Goal: Check status: Check status

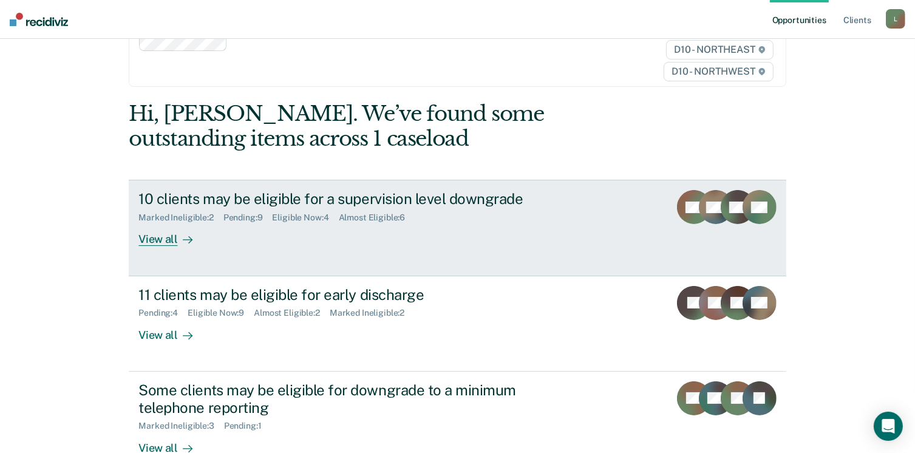
scroll to position [91, 0]
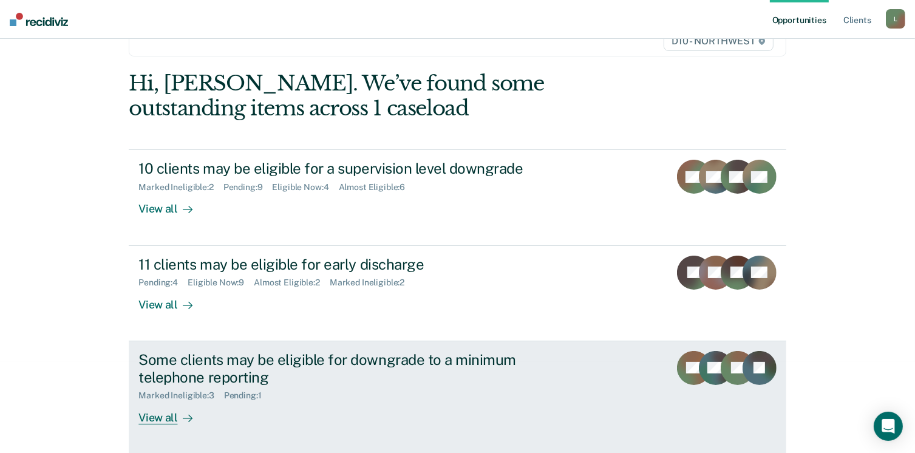
click at [417, 356] on div "Some clients may be eligible for downgrade to a minimum telephone reporting" at bounding box center [351, 368] width 426 height 35
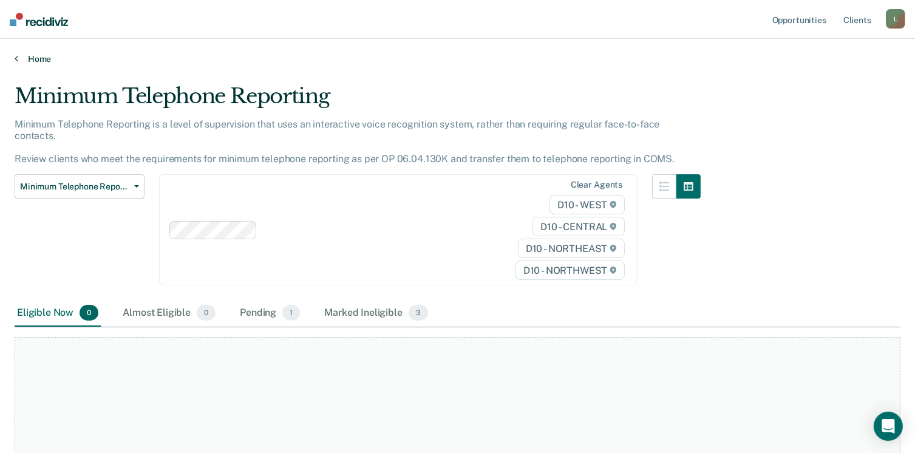
click at [38, 56] on link "Home" at bounding box center [458, 58] width 886 height 11
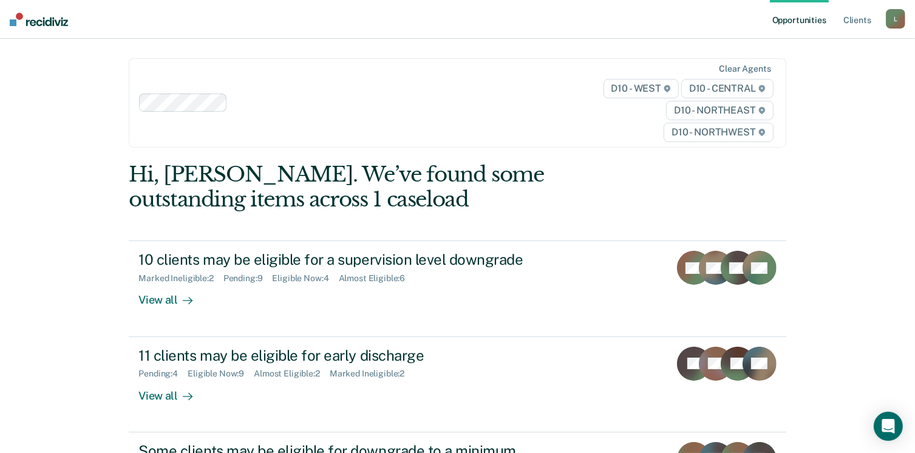
scroll to position [165, 0]
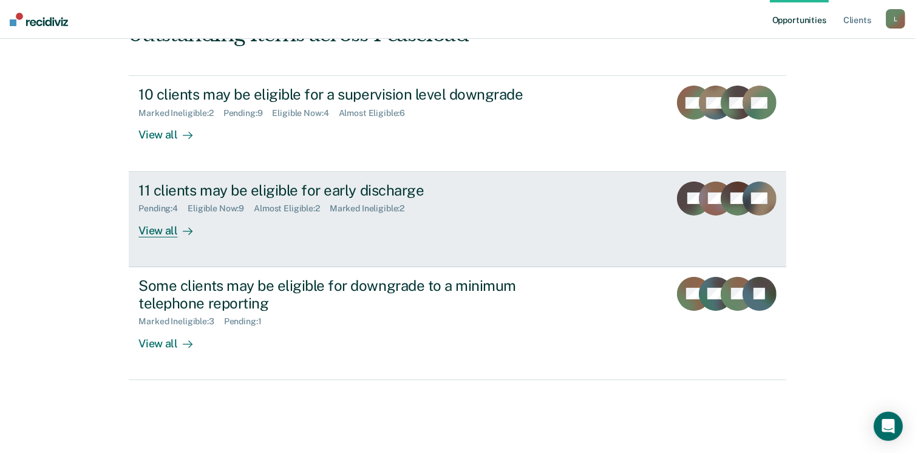
click at [534, 193] on div "11 clients may be eligible for early discharge" at bounding box center [351, 191] width 426 height 18
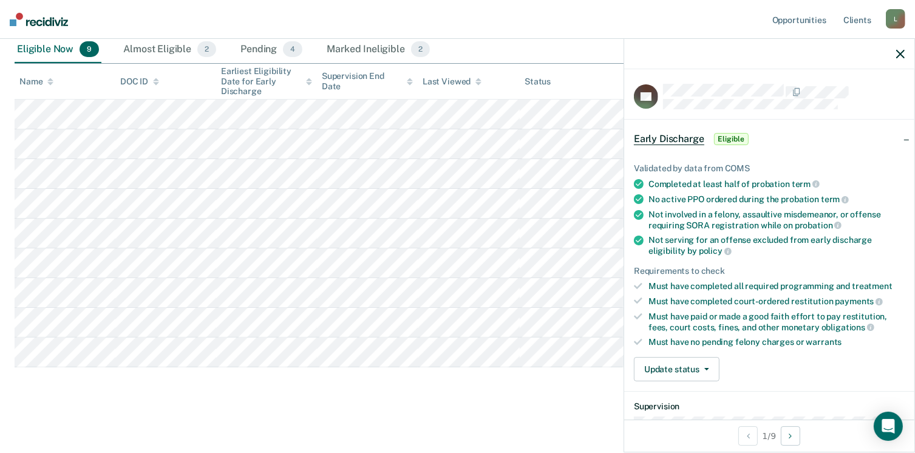
scroll to position [89, 0]
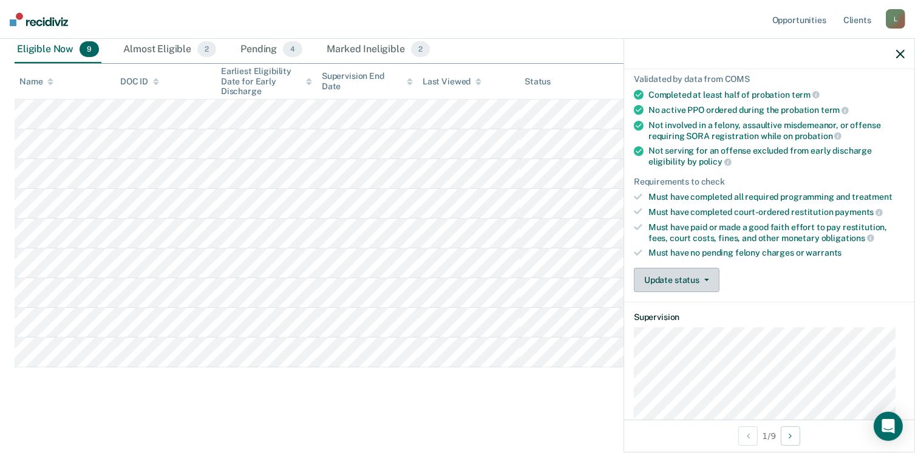
click at [707, 279] on button "Update status" at bounding box center [677, 280] width 86 height 24
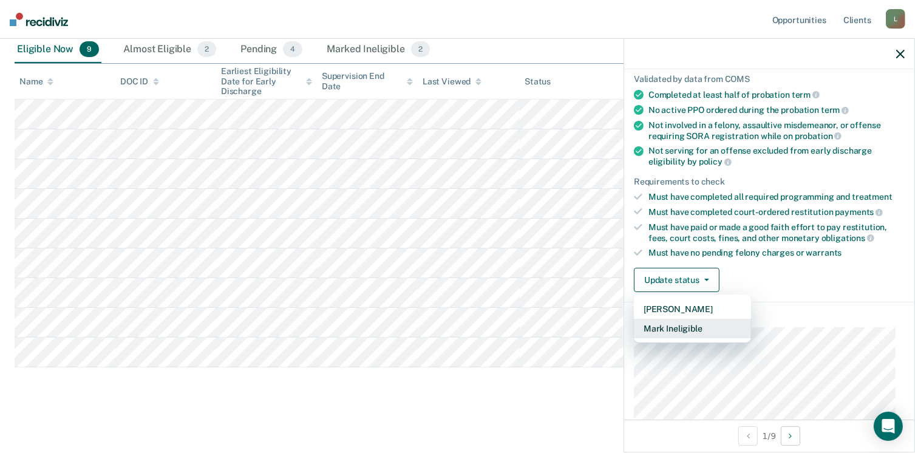
click at [713, 329] on button "Mark Ineligible" at bounding box center [692, 328] width 117 height 19
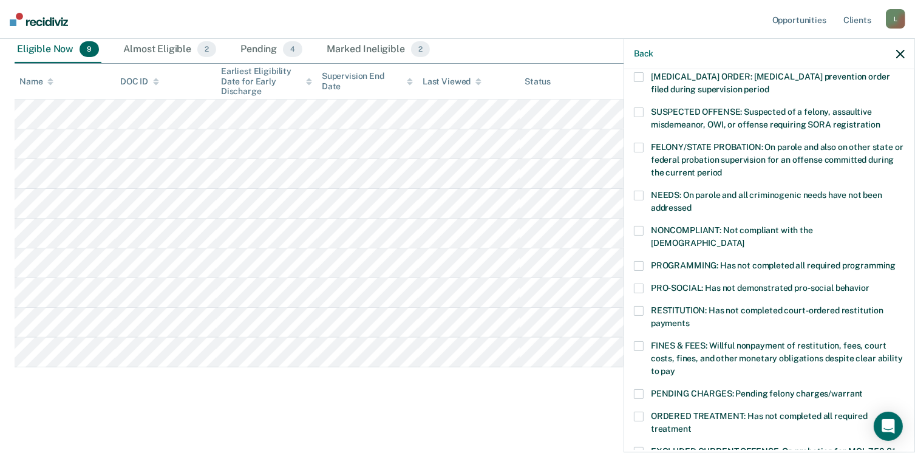
click at [639, 261] on span at bounding box center [639, 266] width 10 height 10
click at [641, 341] on span at bounding box center [639, 346] width 10 height 10
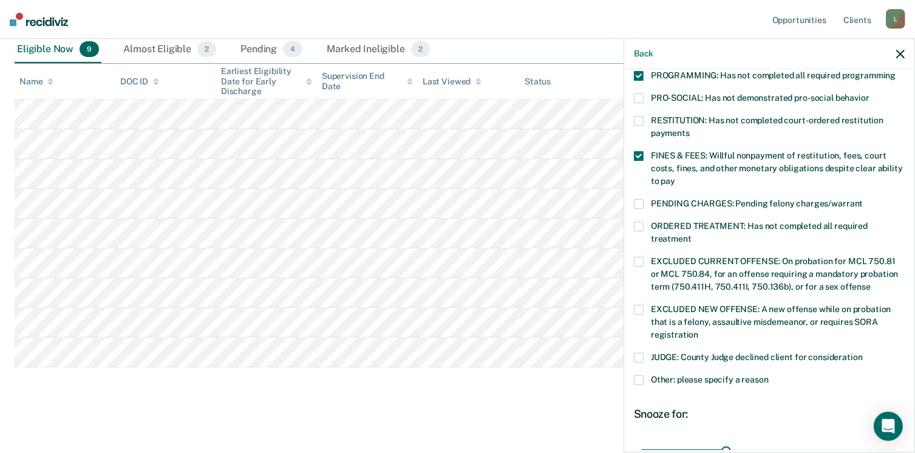
scroll to position [393, 0]
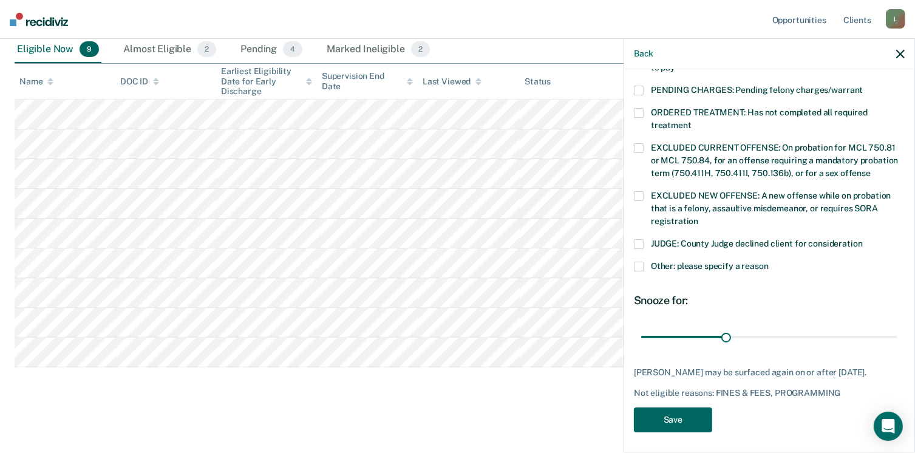
click at [665, 416] on button "Save" at bounding box center [673, 420] width 78 height 25
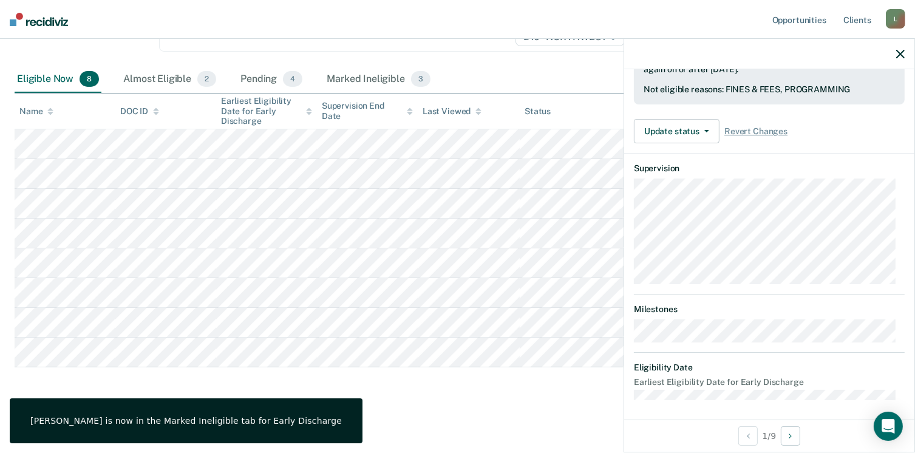
scroll to position [225, 0]
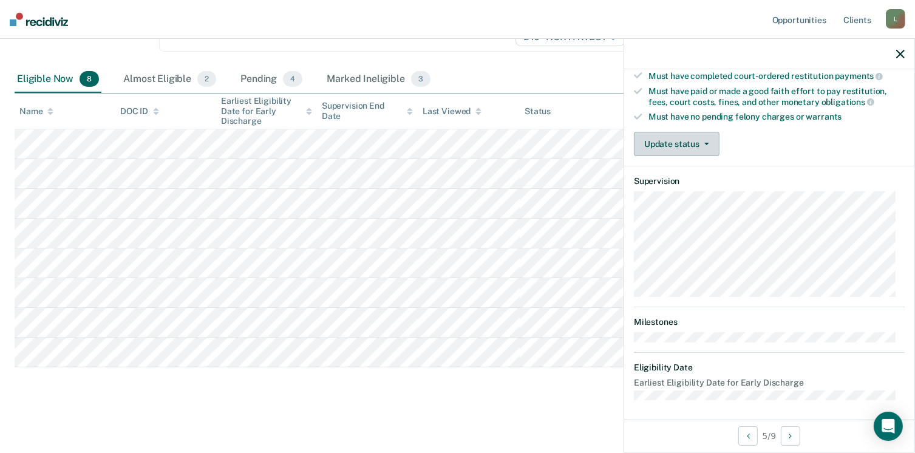
click at [666, 139] on button "Update status" at bounding box center [677, 144] width 86 height 24
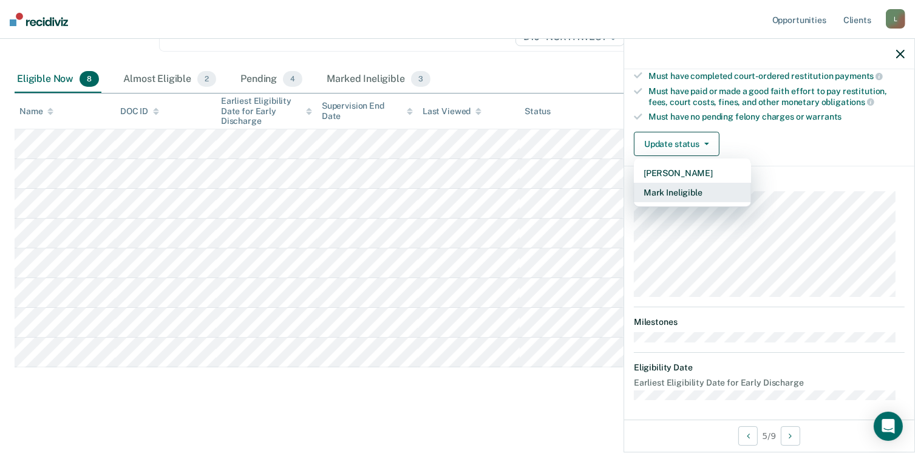
click at [708, 188] on button "Mark Ineligible" at bounding box center [692, 192] width 117 height 19
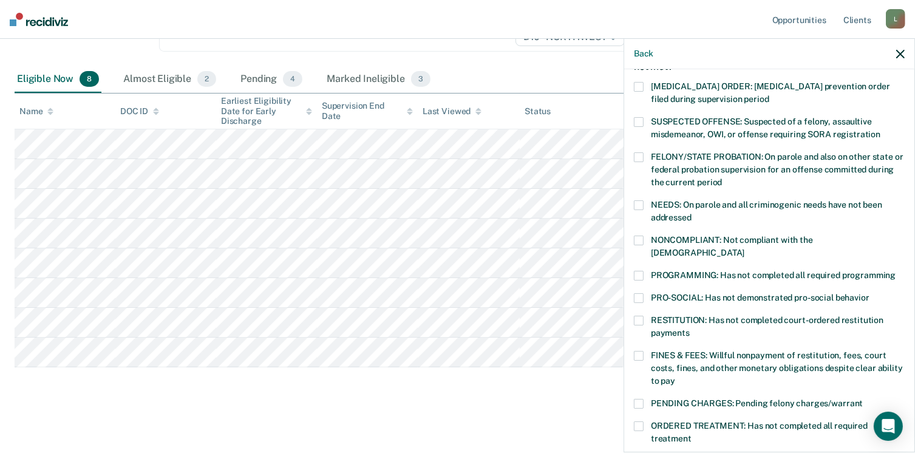
scroll to position [119, 0]
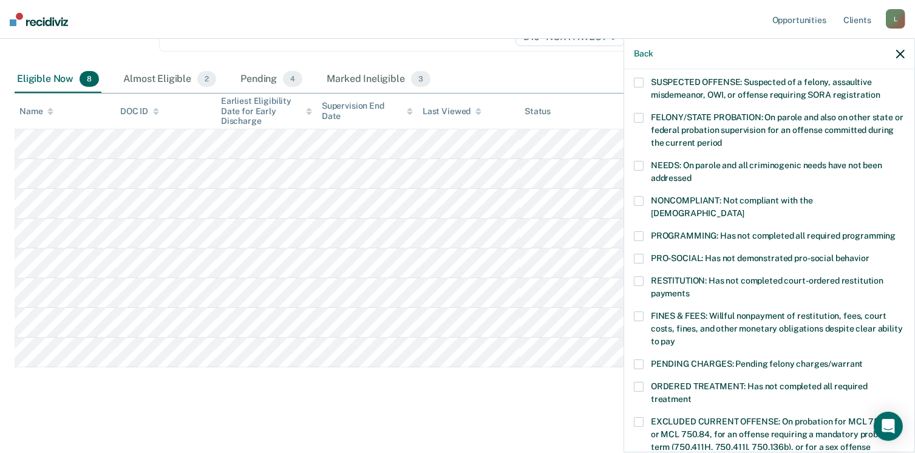
click at [644, 231] on label "PROGRAMMING: Has not completed all required programming" at bounding box center [769, 237] width 271 height 13
click at [812, 360] on label "PENDING CHARGES: Pending felony charges/warrant" at bounding box center [769, 366] width 271 height 13
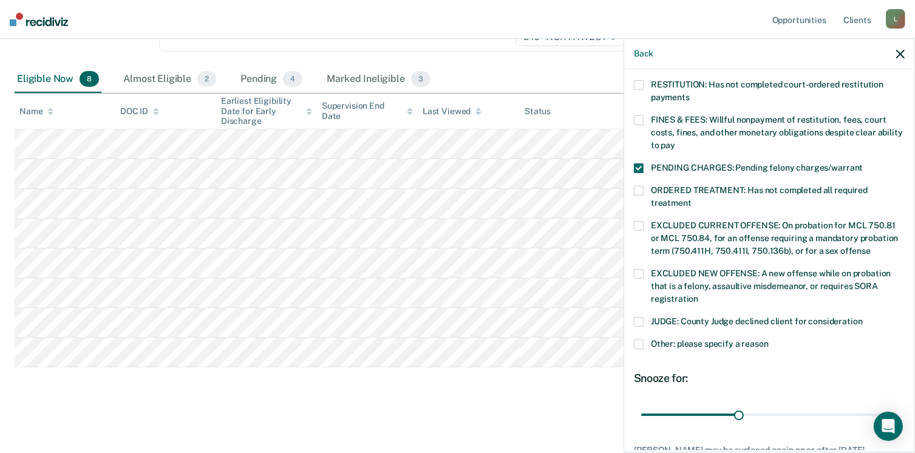
scroll to position [316, 0]
click at [644, 163] on label "PENDING CHARGES: Pending felony charges/warrant" at bounding box center [769, 169] width 271 height 13
click at [643, 339] on span at bounding box center [639, 344] width 10 height 10
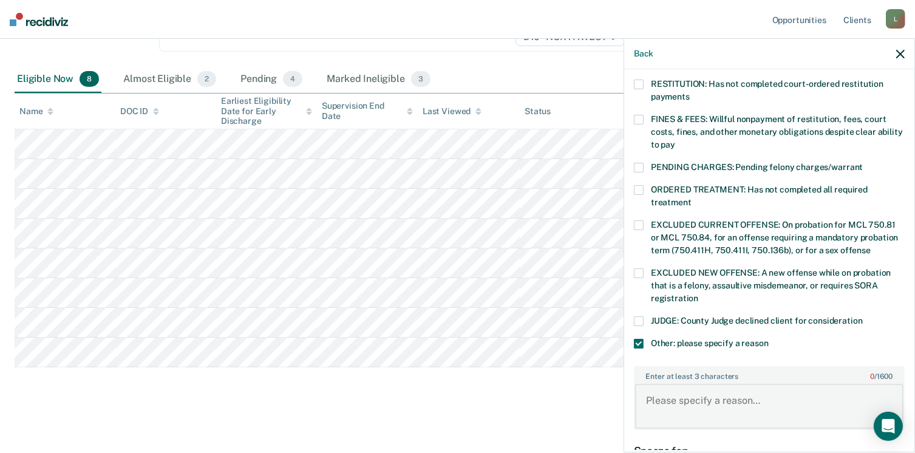
click at [747, 391] on textarea "Enter at least 3 characters 0 / 1600" at bounding box center [769, 406] width 268 height 45
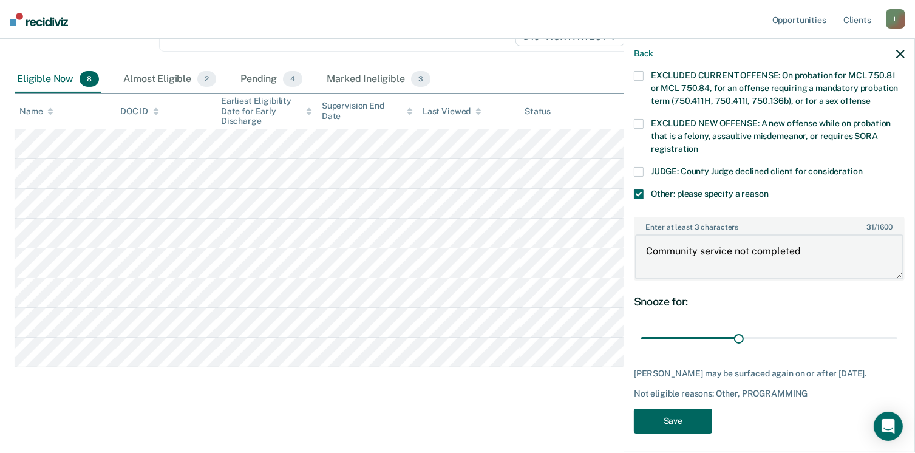
type textarea "Community service not completed"
click at [666, 411] on button "Save" at bounding box center [673, 421] width 78 height 25
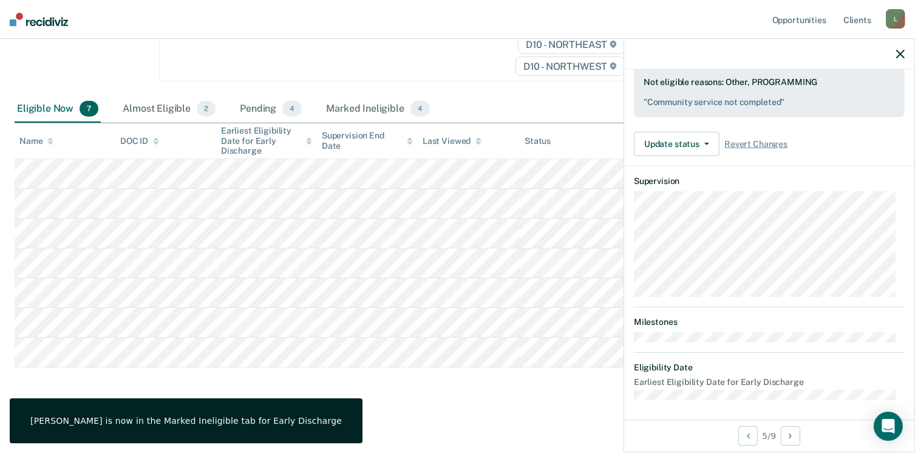
scroll to position [225, 0]
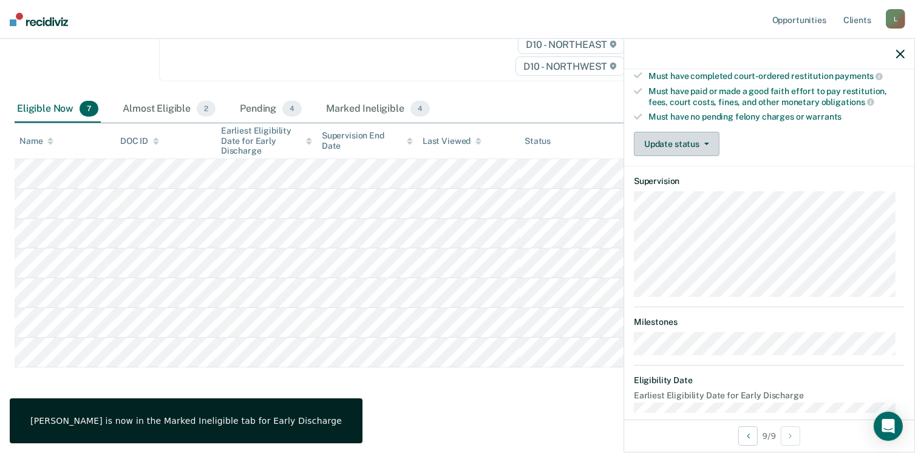
click at [683, 151] on button "Update status" at bounding box center [677, 144] width 86 height 24
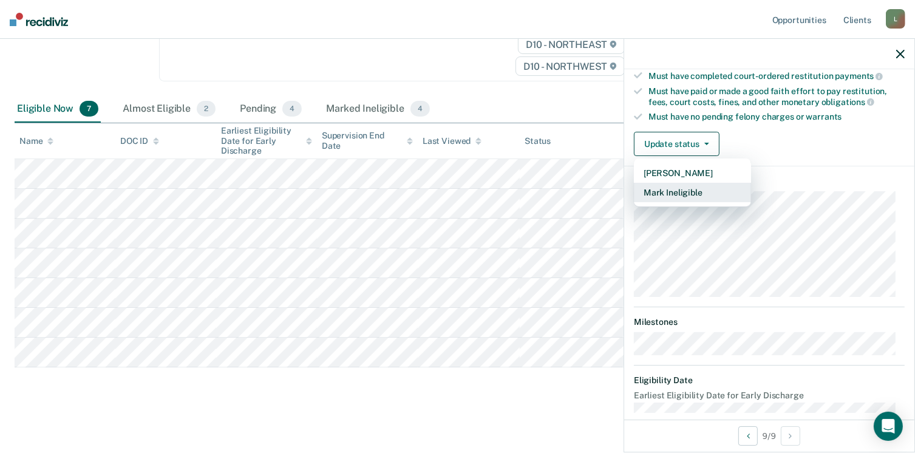
click at [695, 196] on button "Mark Ineligible" at bounding box center [692, 192] width 117 height 19
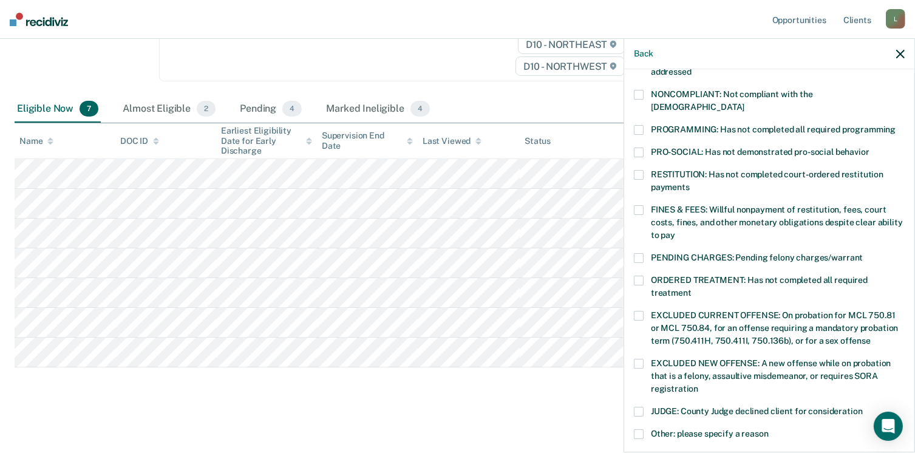
click at [643, 125] on span at bounding box center [639, 130] width 10 height 10
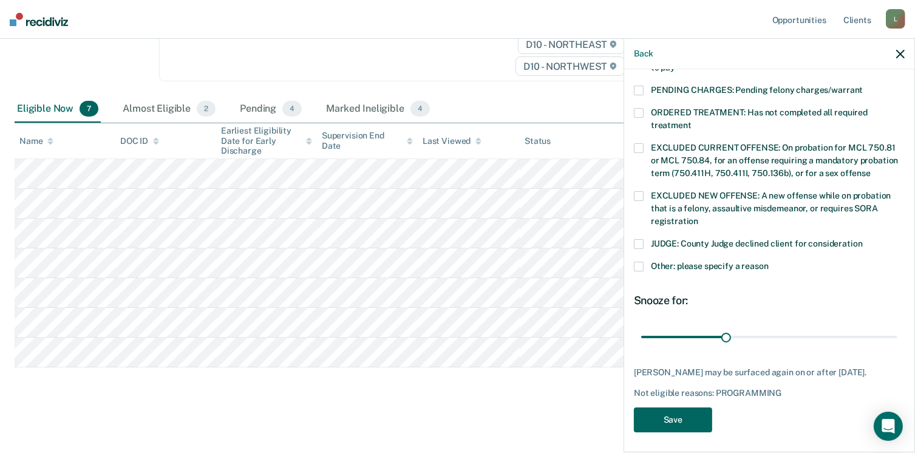
click at [657, 411] on button "Save" at bounding box center [673, 420] width 78 height 25
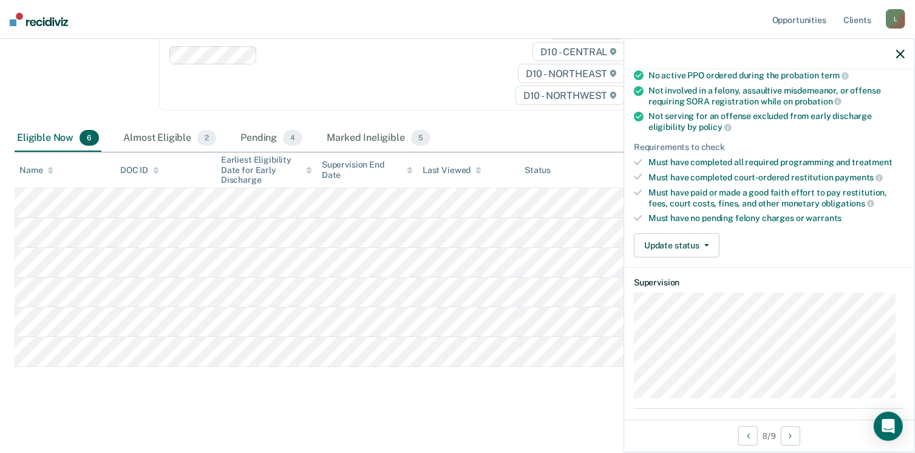
scroll to position [225, 0]
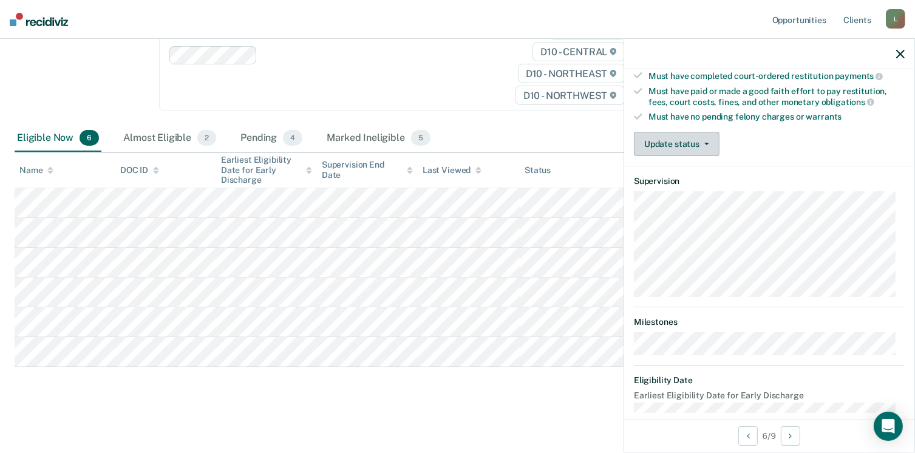
click at [678, 137] on button "Update status" at bounding box center [677, 144] width 86 height 24
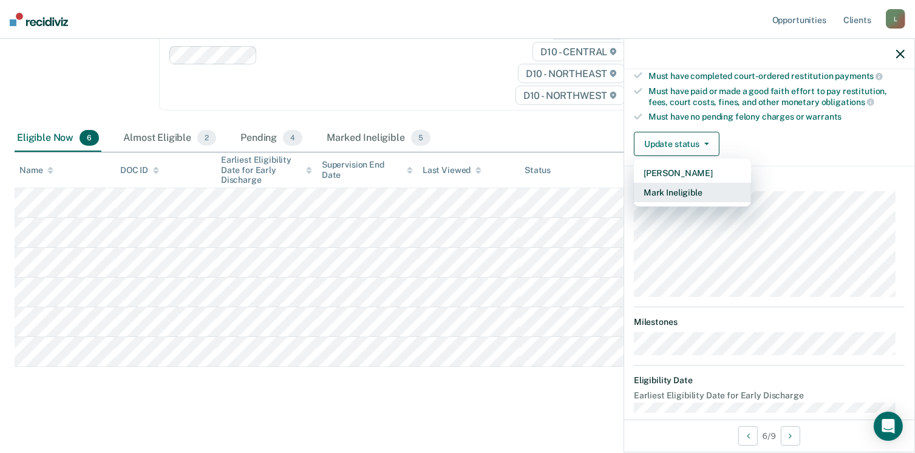
click at [707, 191] on button "Mark Ineligible" at bounding box center [692, 192] width 117 height 19
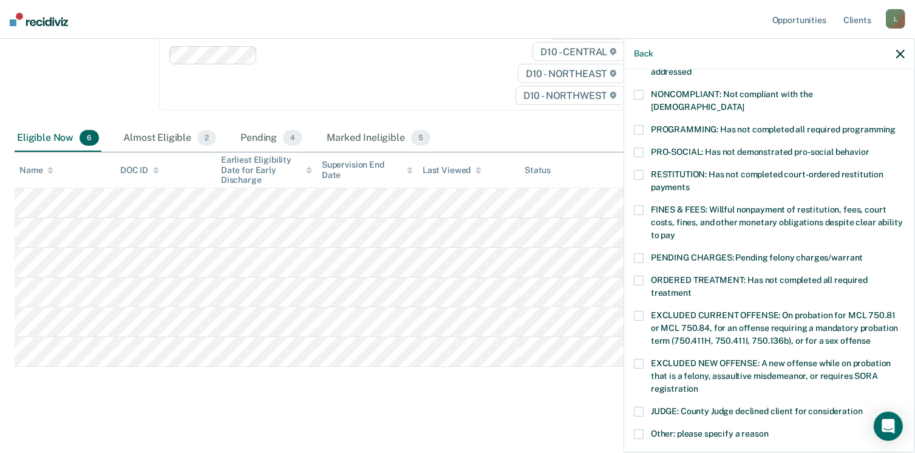
click at [643, 261] on div "PENDING CHARGES: Pending felony charges/warrant" at bounding box center [769, 264] width 271 height 22
click at [639, 276] on span at bounding box center [639, 281] width 10 height 10
click at [641, 253] on span at bounding box center [639, 258] width 10 height 10
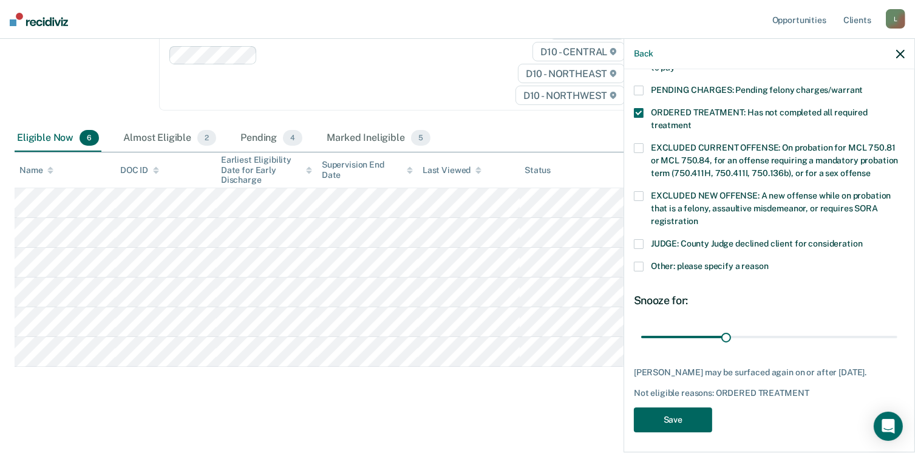
click at [671, 418] on button "Save" at bounding box center [673, 420] width 78 height 25
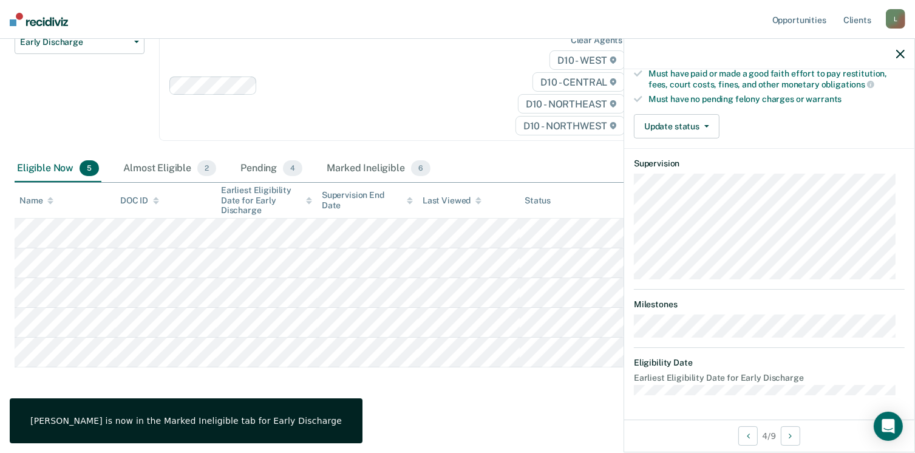
scroll to position [225, 0]
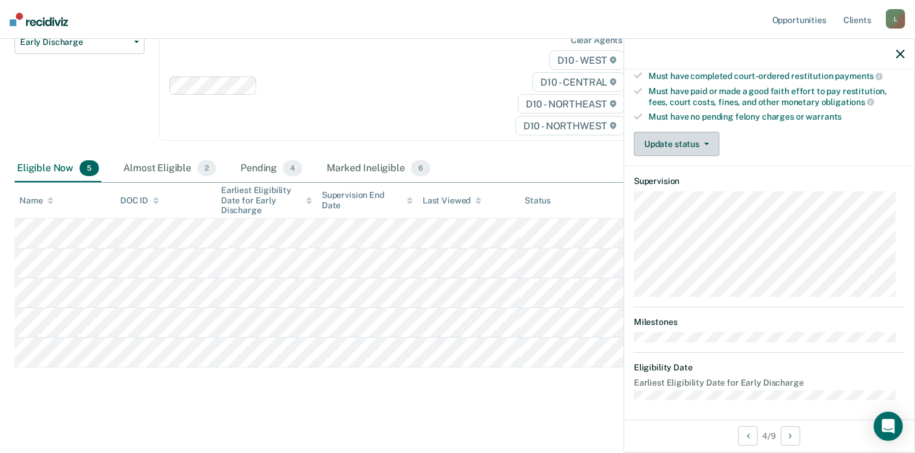
click at [677, 147] on button "Update status" at bounding box center [677, 144] width 86 height 24
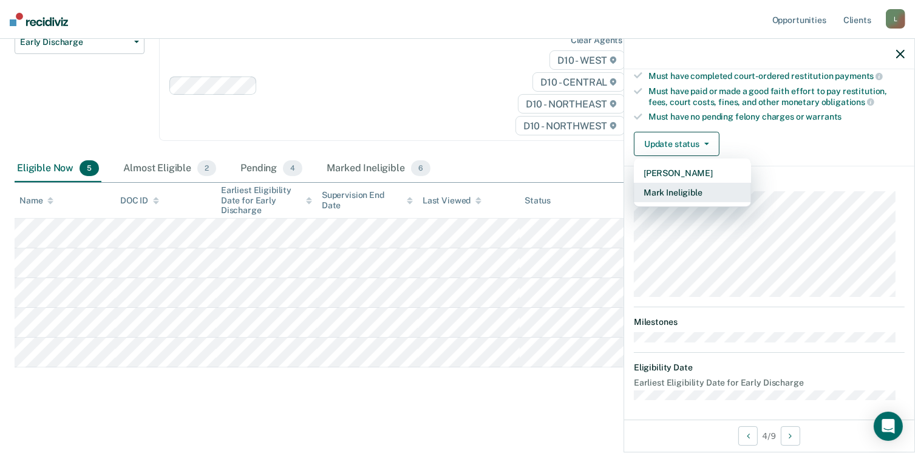
click at [705, 195] on button "Mark Ineligible" at bounding box center [692, 192] width 117 height 19
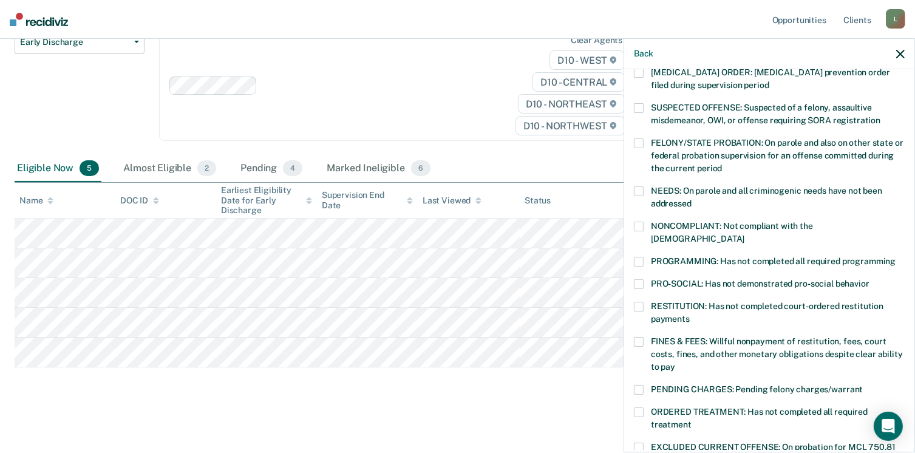
scroll to position [92, 0]
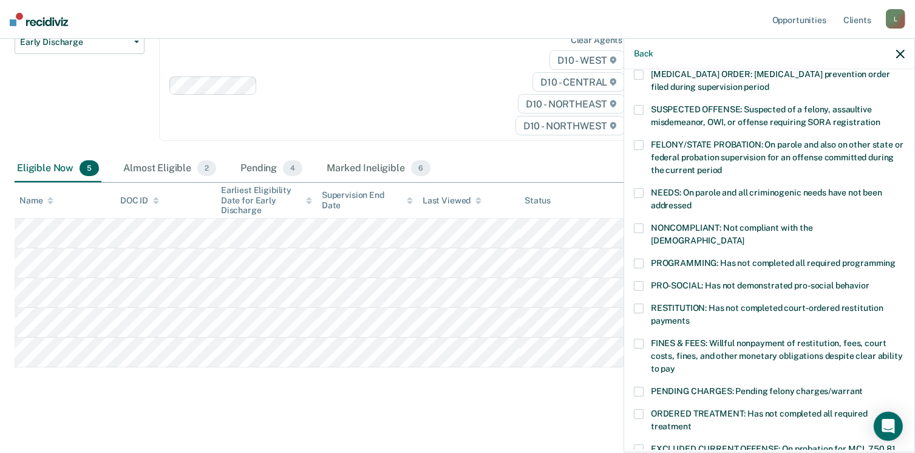
click at [709, 102] on div "[MEDICAL_DATA] ORDER: [MEDICAL_DATA] prevention order filed during supervision …" at bounding box center [769, 87] width 271 height 35
click at [640, 259] on span at bounding box center [639, 264] width 10 height 10
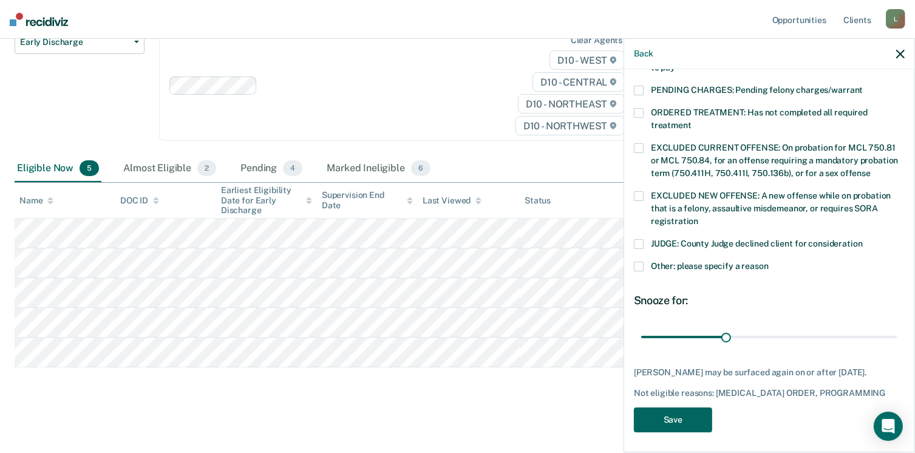
click at [674, 422] on button "Save" at bounding box center [673, 420] width 78 height 25
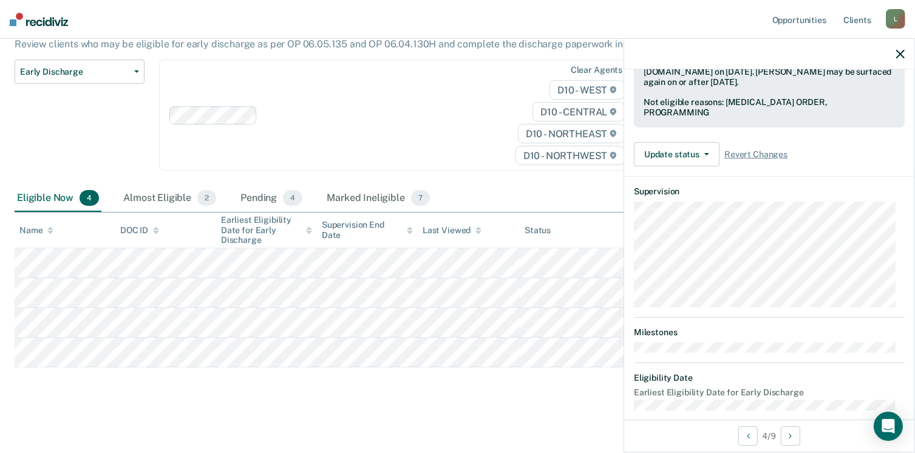
scroll to position [225, 0]
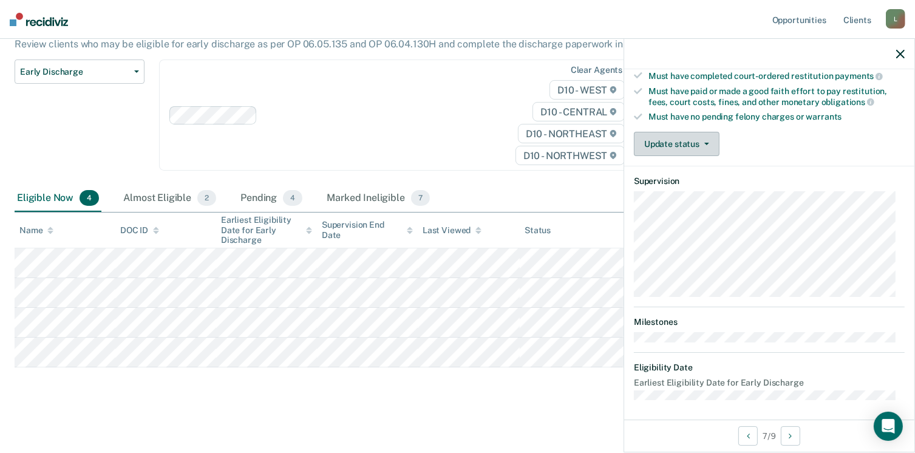
click at [666, 142] on button "Update status" at bounding box center [677, 144] width 86 height 24
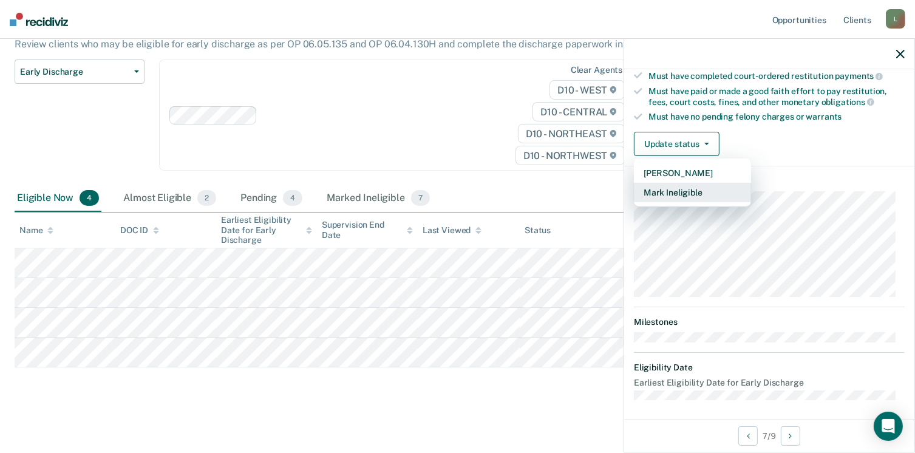
click at [709, 190] on button "Mark Ineligible" at bounding box center [692, 192] width 117 height 19
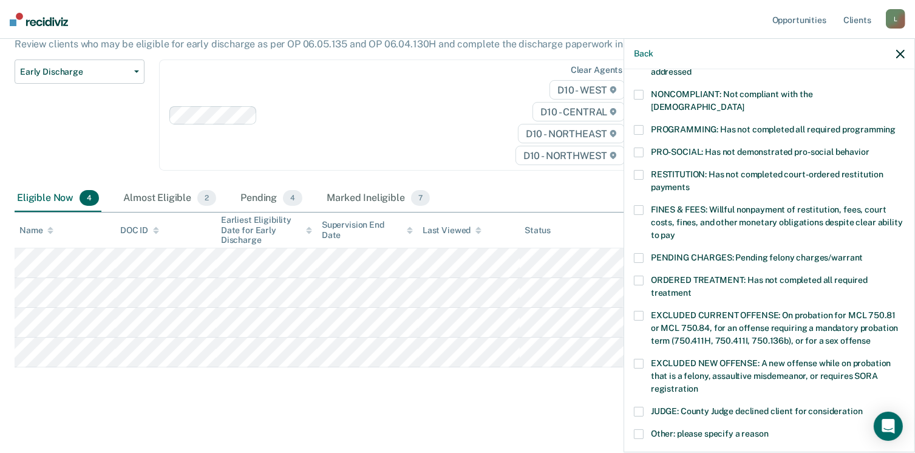
click at [643, 170] on span at bounding box center [639, 175] width 10 height 10
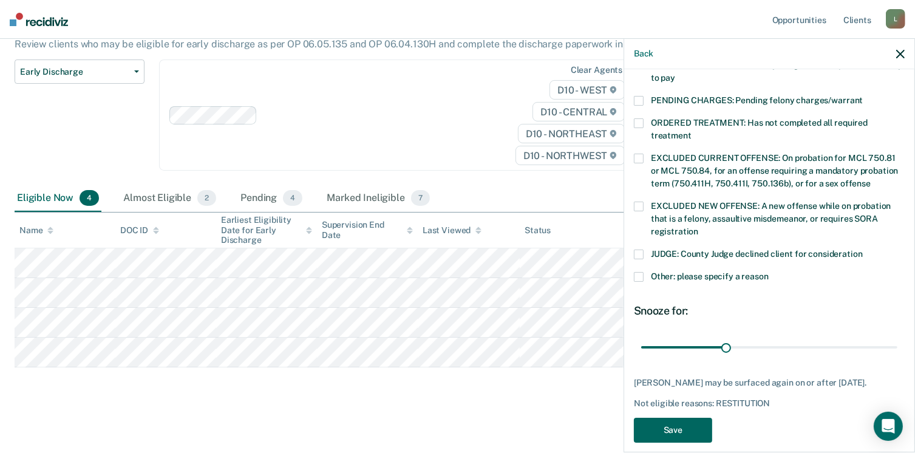
click at [673, 423] on button "Save" at bounding box center [673, 430] width 78 height 25
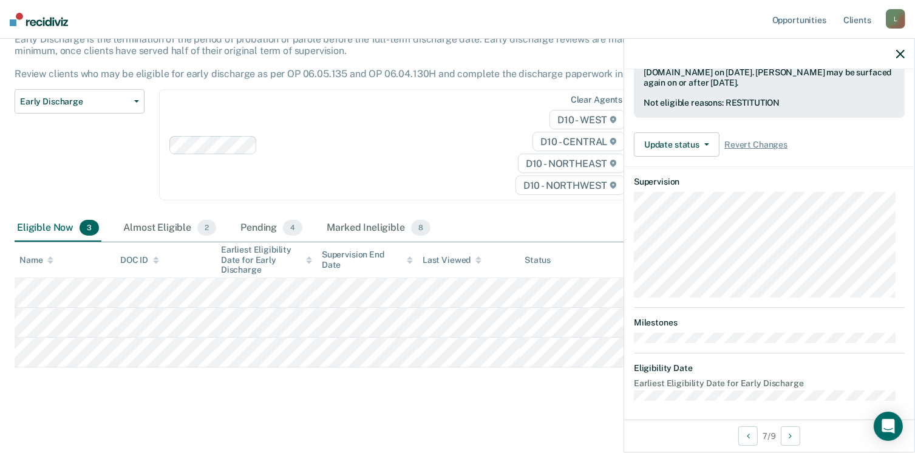
scroll to position [225, 0]
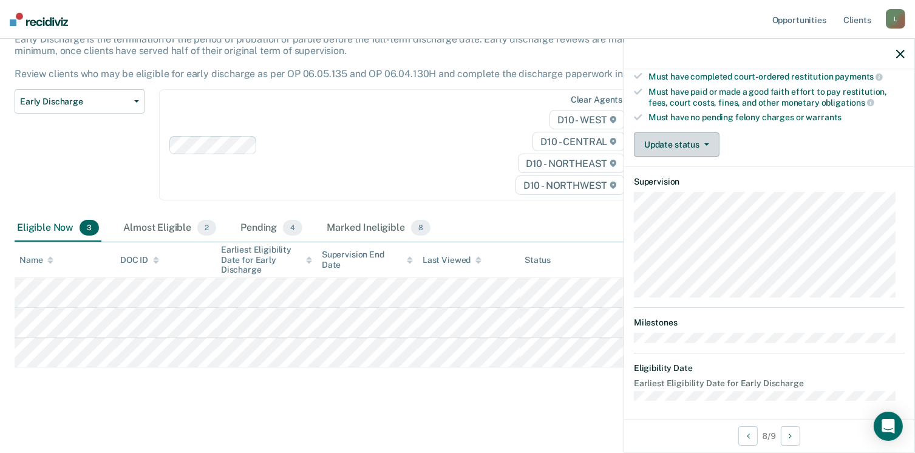
click at [694, 134] on button "Update status" at bounding box center [677, 144] width 86 height 24
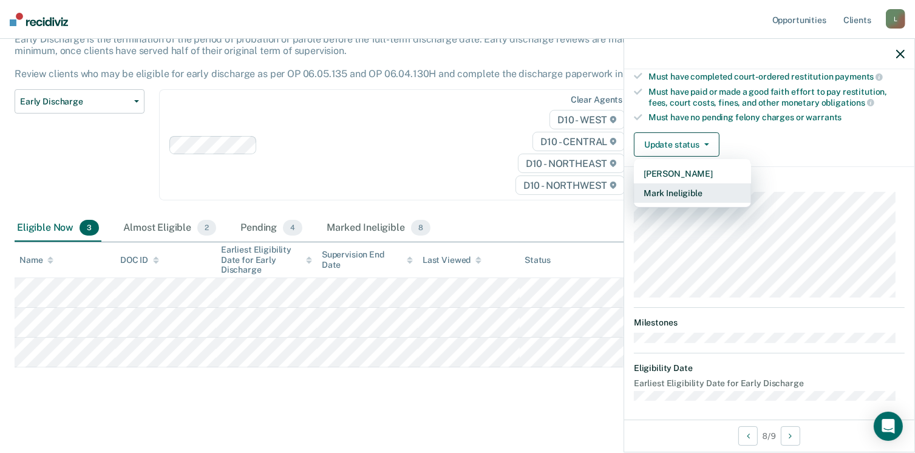
click at [727, 191] on button "Mark Ineligible" at bounding box center [692, 192] width 117 height 19
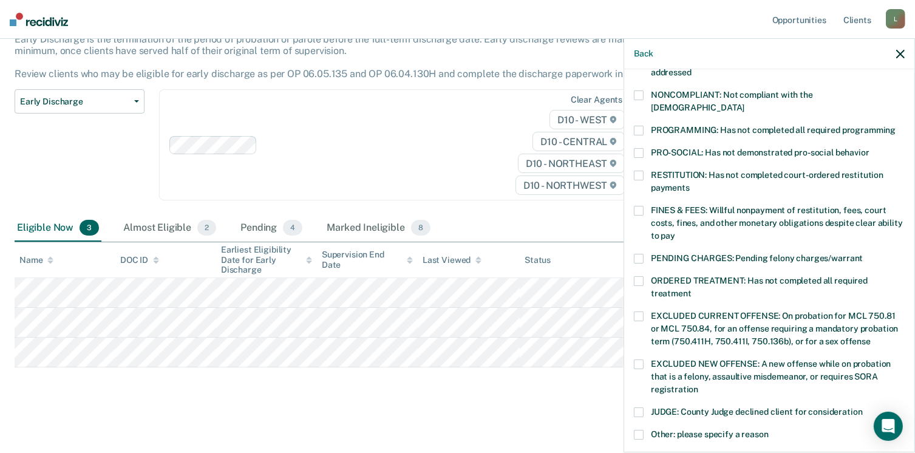
scroll to position [393, 0]
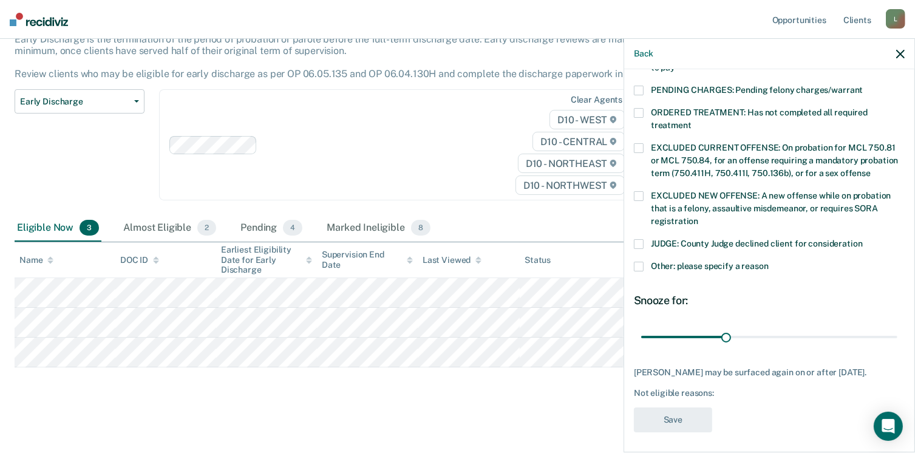
click at [641, 262] on span at bounding box center [639, 267] width 10 height 10
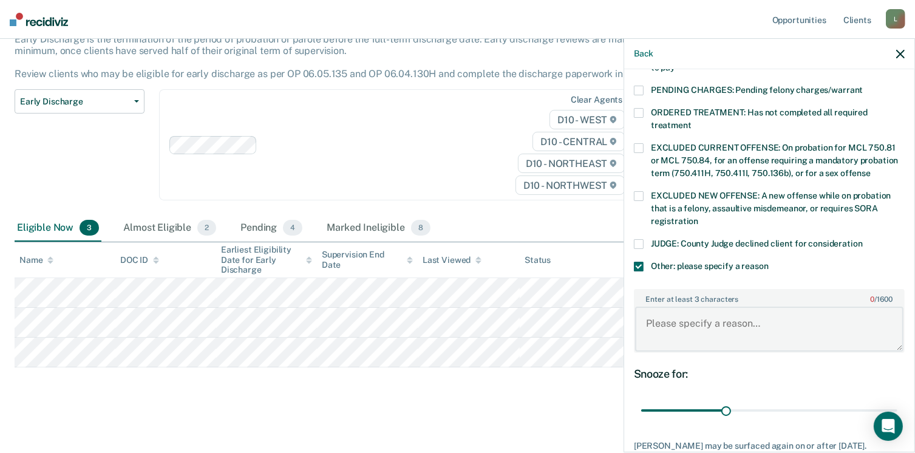
click at [670, 311] on textarea "Enter at least 3 characters 0 / 1600" at bounding box center [769, 329] width 268 height 45
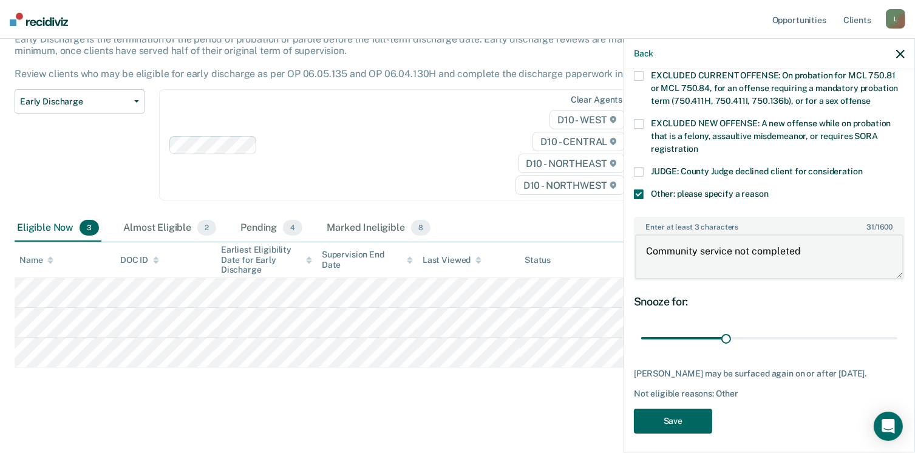
type textarea "Community service not completed"
click at [675, 412] on button "Save" at bounding box center [673, 421] width 78 height 25
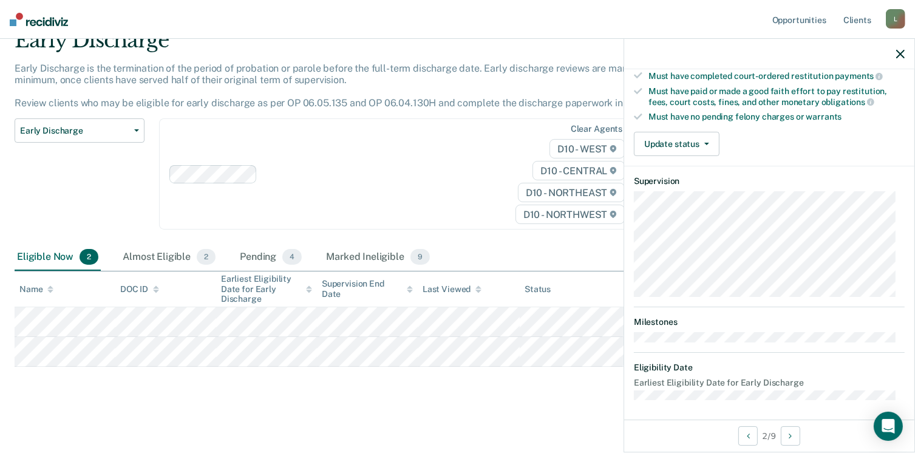
scroll to position [0, 0]
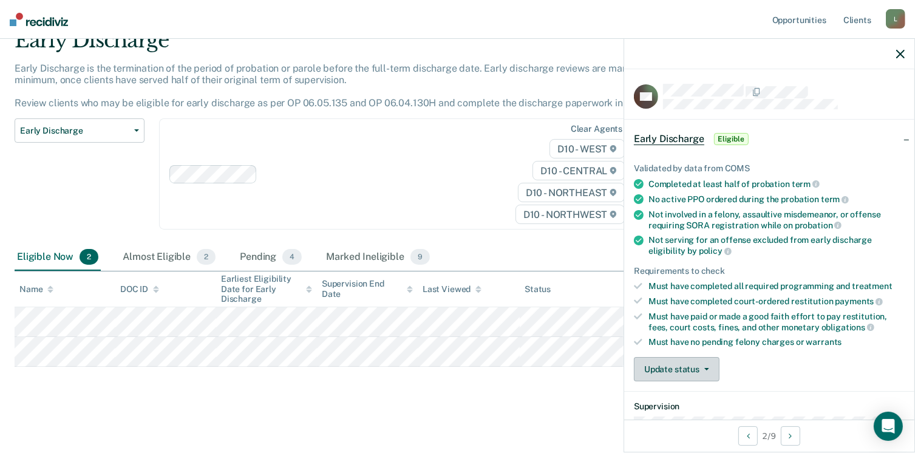
click at [700, 372] on button "Update status" at bounding box center [677, 369] width 86 height 24
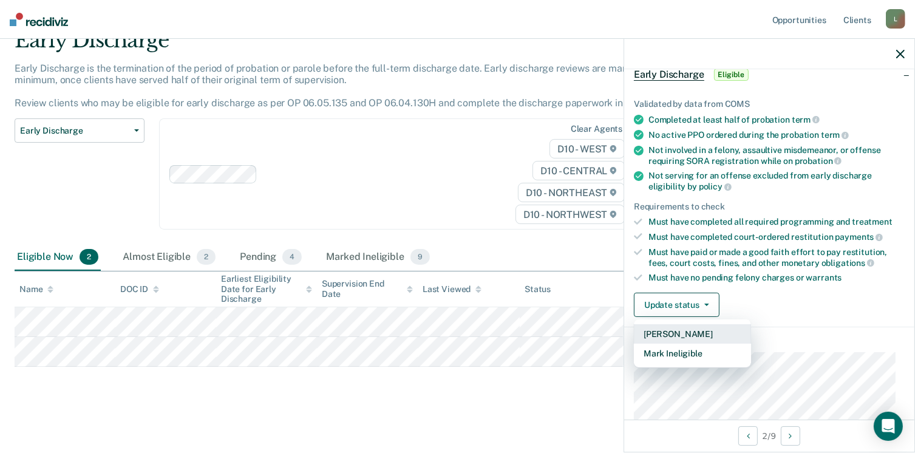
scroll to position [65, 0]
click at [704, 350] on button "Mark Ineligible" at bounding box center [692, 352] width 117 height 19
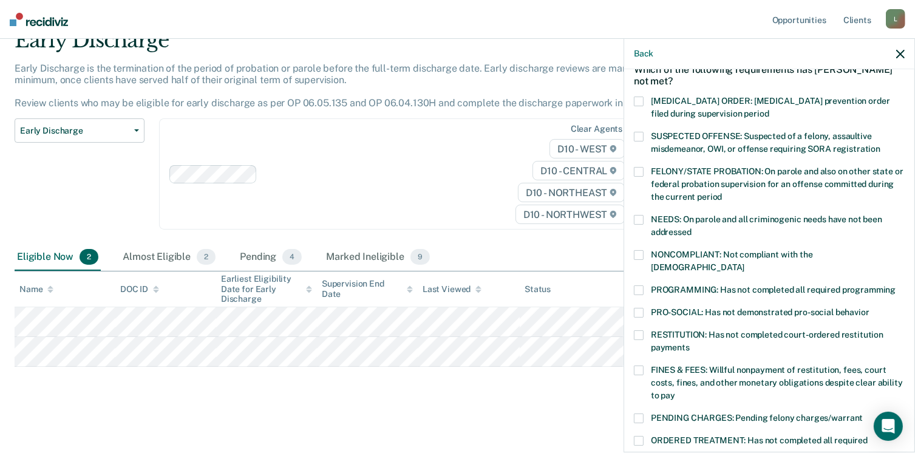
click at [641, 346] on div "RESTITUTION: Has not completed court-ordered restitution payments" at bounding box center [769, 347] width 271 height 35
click at [638, 366] on span at bounding box center [639, 371] width 10 height 10
click at [639, 330] on span at bounding box center [639, 335] width 10 height 10
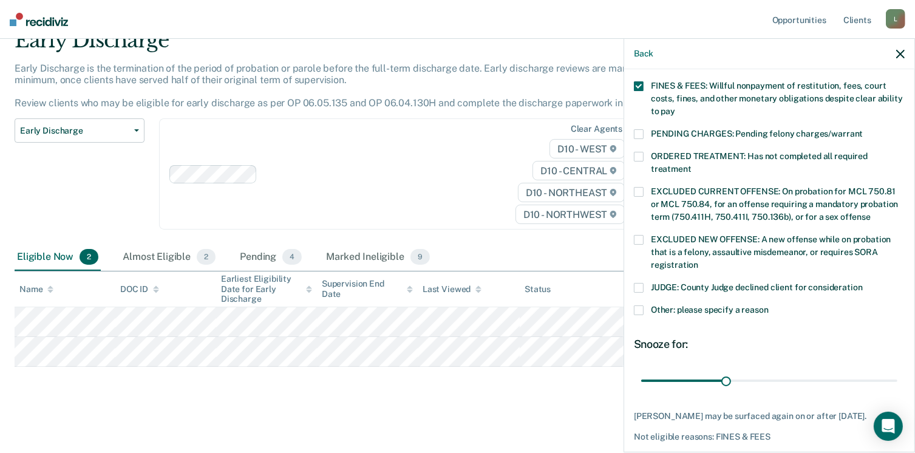
scroll to position [351, 0]
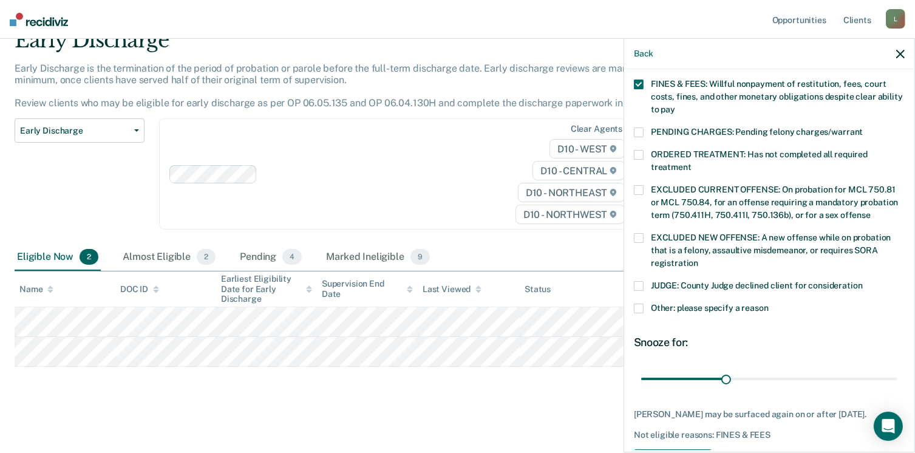
click at [639, 304] on span at bounding box center [639, 309] width 10 height 10
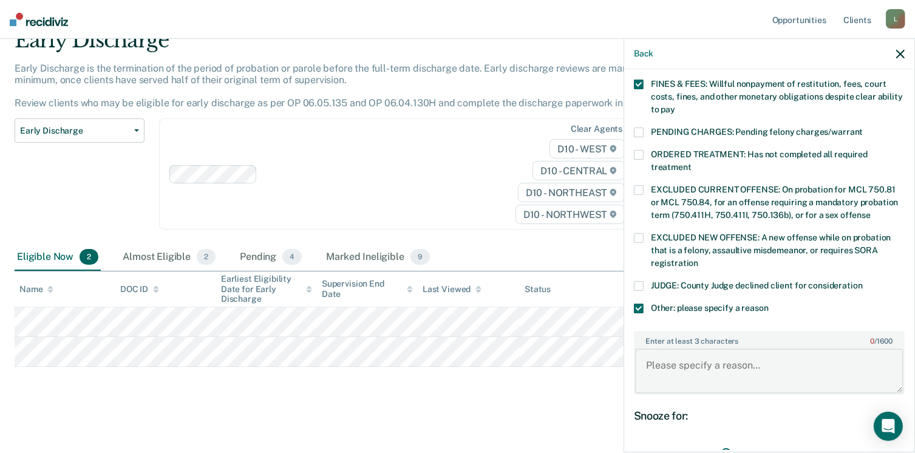
click at [702, 355] on textarea "Enter at least 3 characters 0 / 1600" at bounding box center [769, 371] width 268 height 45
type textarea "P"
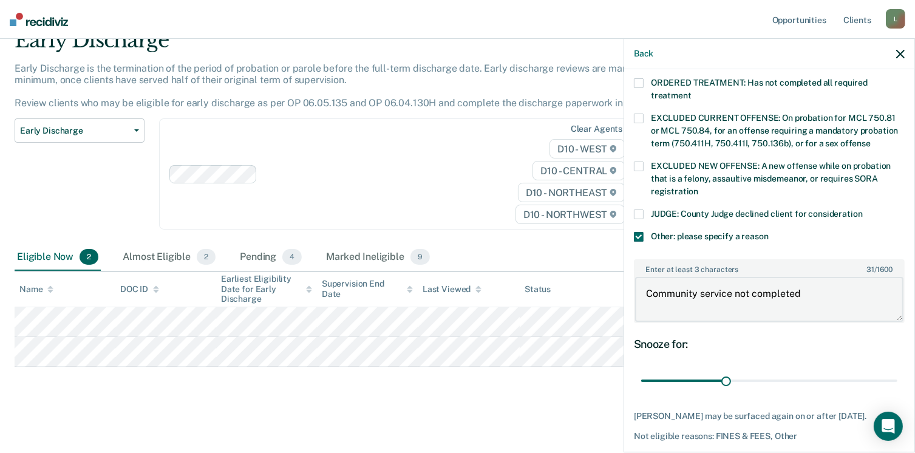
scroll to position [465, 0]
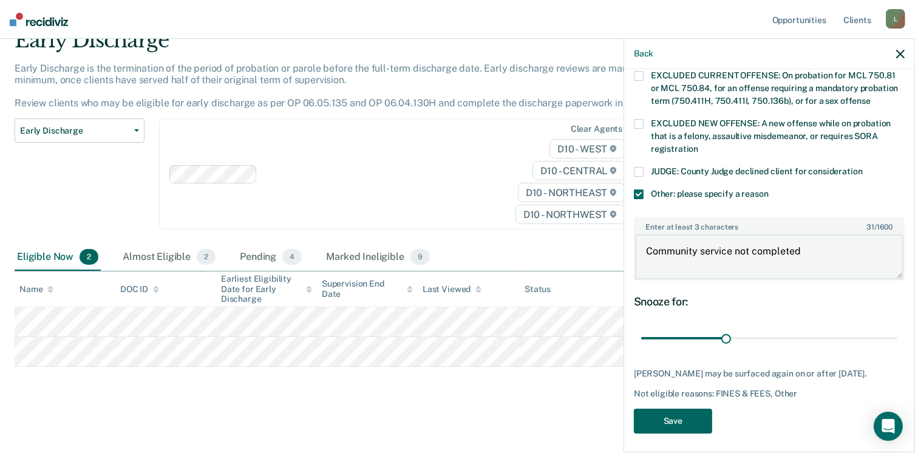
type textarea "Community service not completed"
click at [673, 409] on button "Save" at bounding box center [673, 421] width 78 height 25
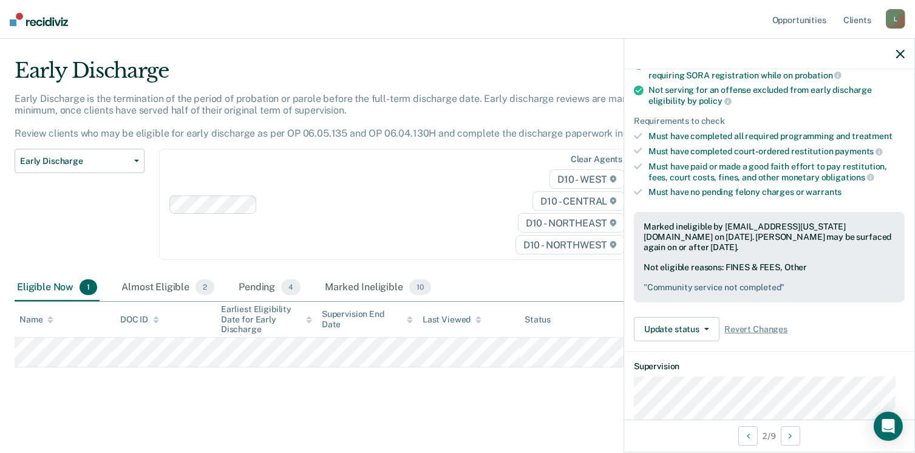
scroll to position [0, 0]
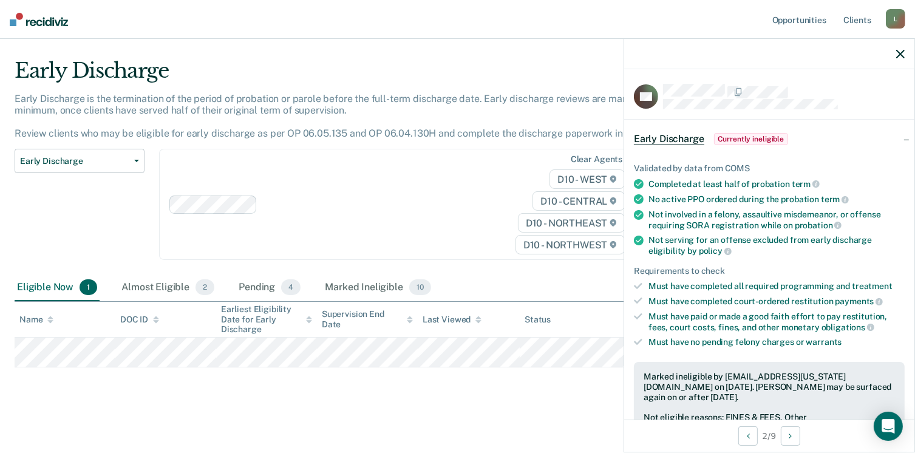
click at [465, 405] on main "Early Discharge Early Discharge is the termination of the period of probation o…" at bounding box center [457, 245] width 915 height 412
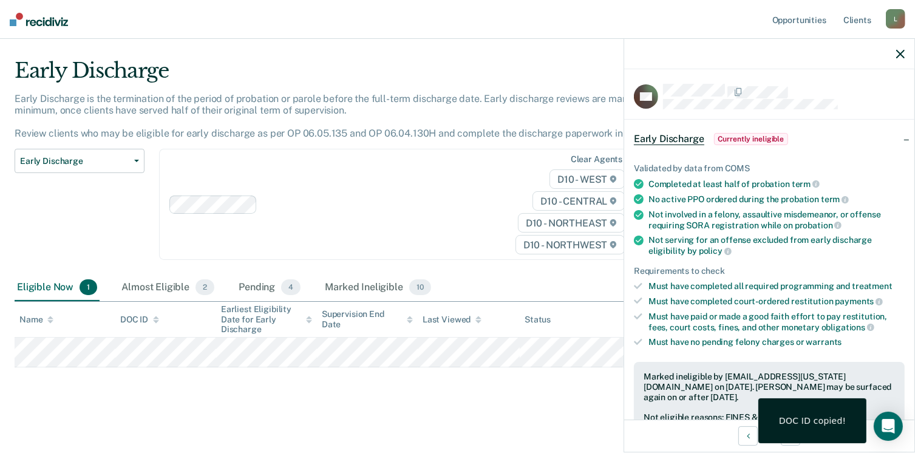
click at [491, 411] on main "Early Discharge Early Discharge is the termination of the period of probation o…" at bounding box center [457, 245] width 915 height 412
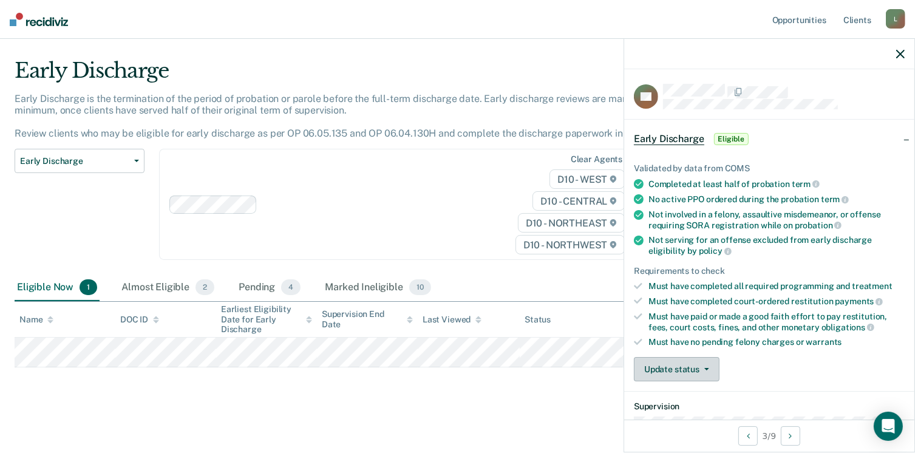
click at [700, 368] on span "button" at bounding box center [705, 369] width 10 height 2
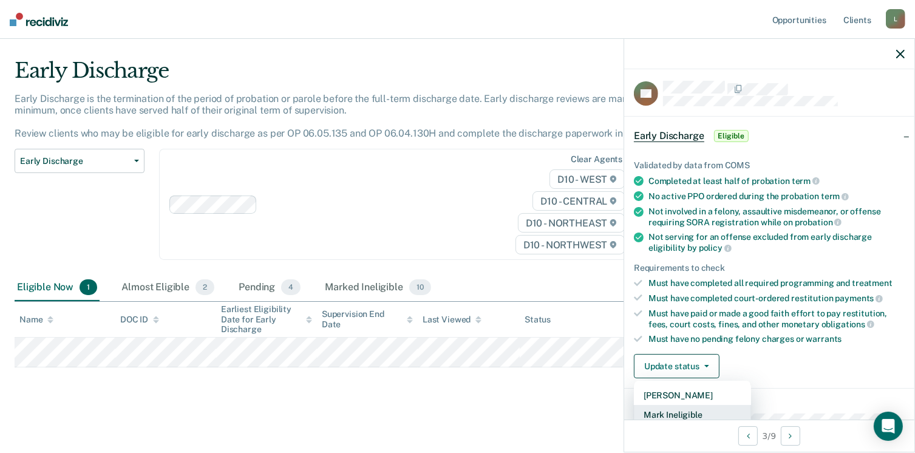
click at [705, 407] on button "Mark Ineligible" at bounding box center [692, 414] width 117 height 19
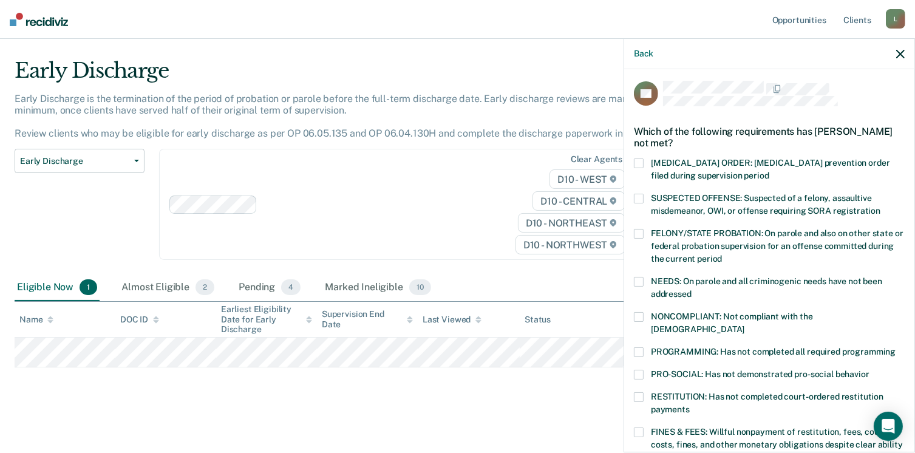
click at [637, 347] on span at bounding box center [639, 352] width 10 height 10
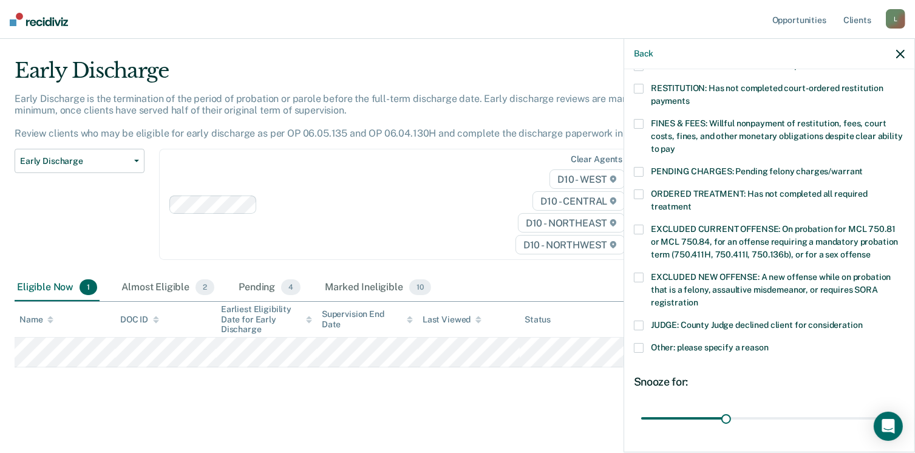
scroll to position [393, 0]
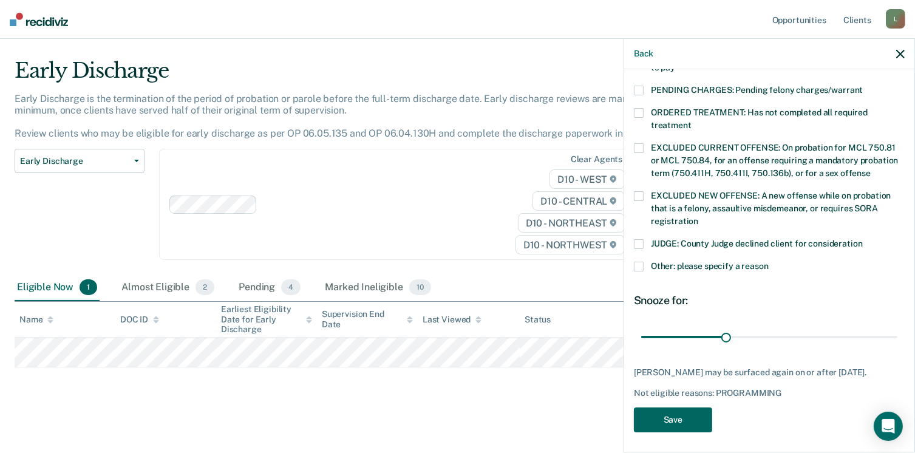
click at [671, 422] on button "Save" at bounding box center [673, 420] width 78 height 25
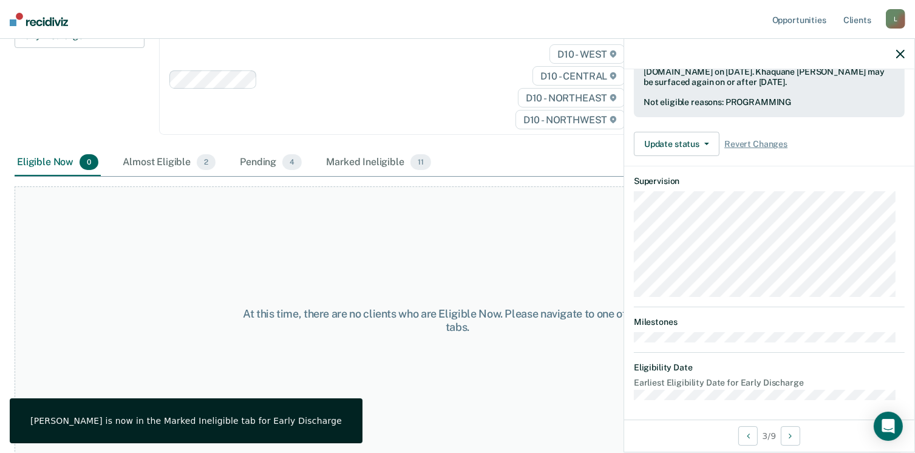
scroll to position [0, 0]
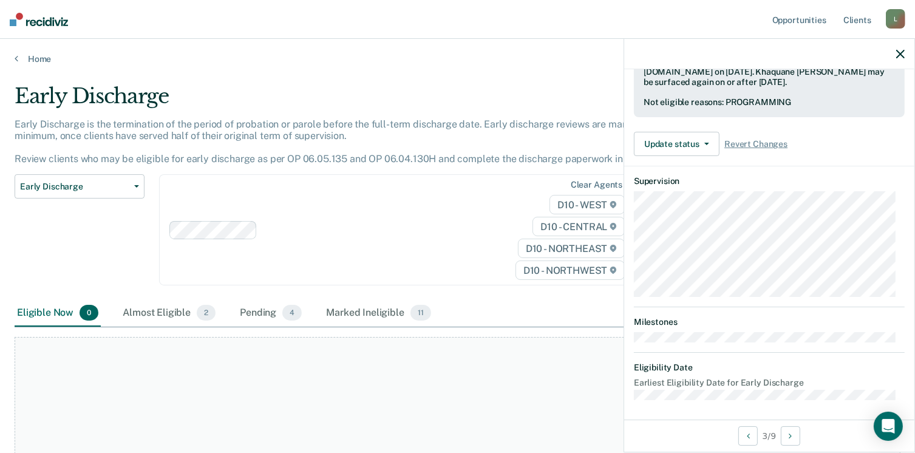
click at [496, 60] on link "Home" at bounding box center [458, 58] width 886 height 11
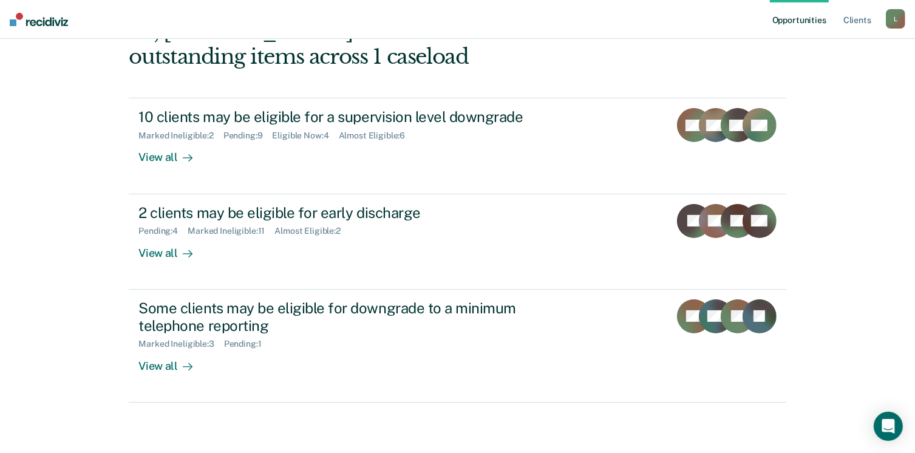
scroll to position [143, 0]
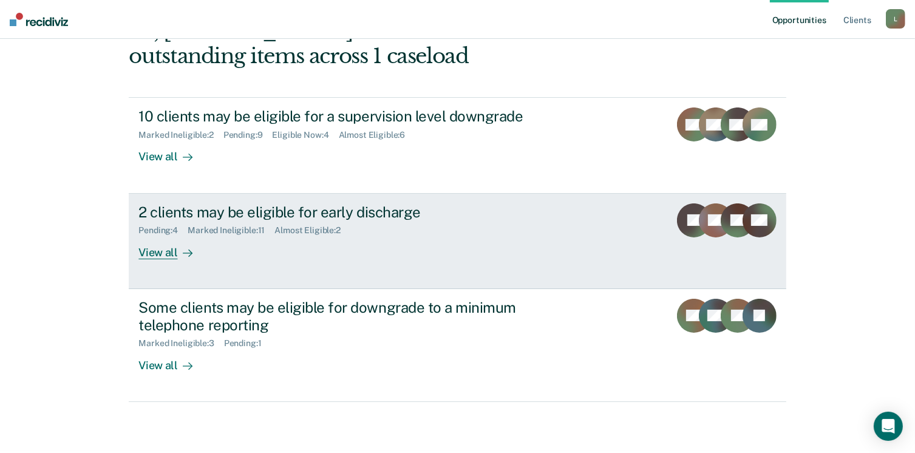
click at [375, 220] on div "Pending : 4 Marked Ineligible : 11 Almost Eligible : 2" at bounding box center [351, 227] width 426 height 15
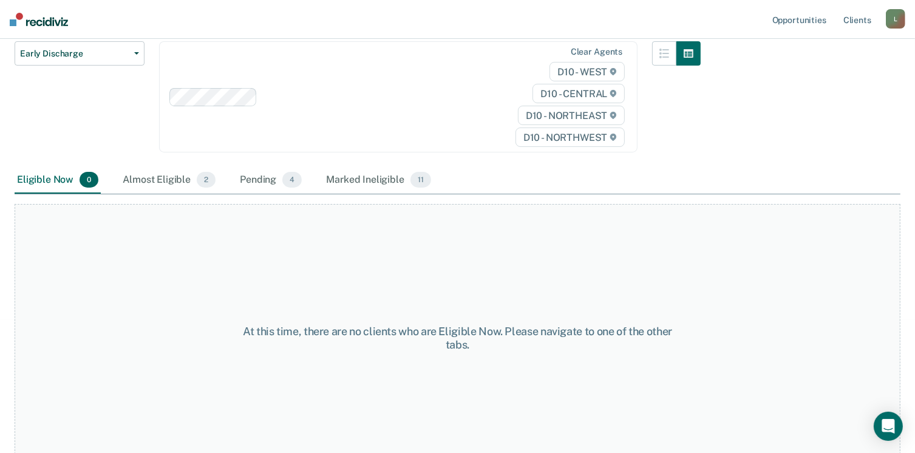
scroll to position [151, 0]
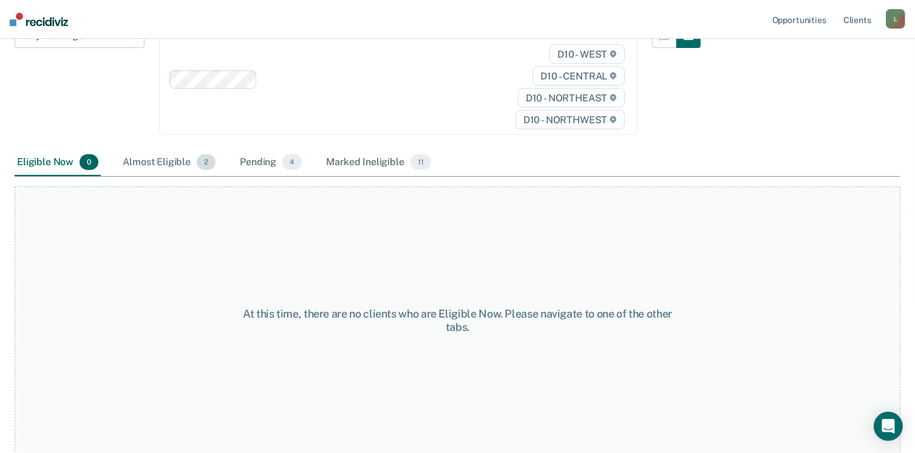
click at [155, 171] on div "Almost Eligible 2" at bounding box center [169, 162] width 98 height 27
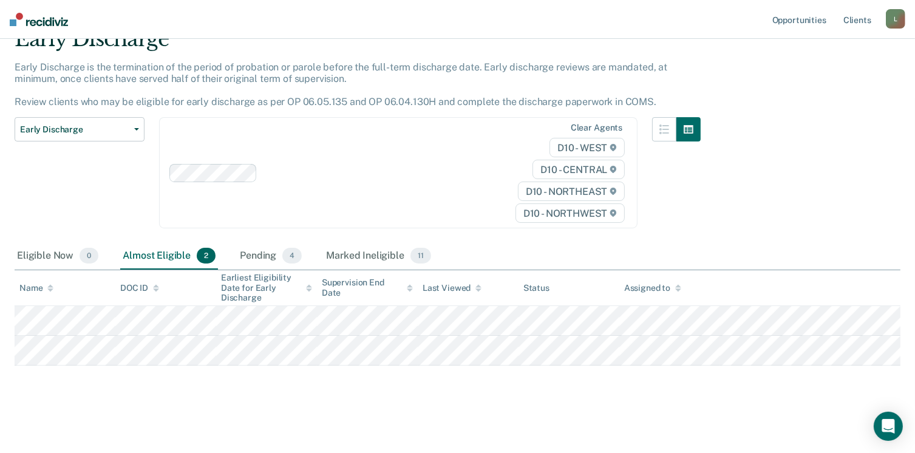
scroll to position [56, 0]
